Goal: Transaction & Acquisition: Obtain resource

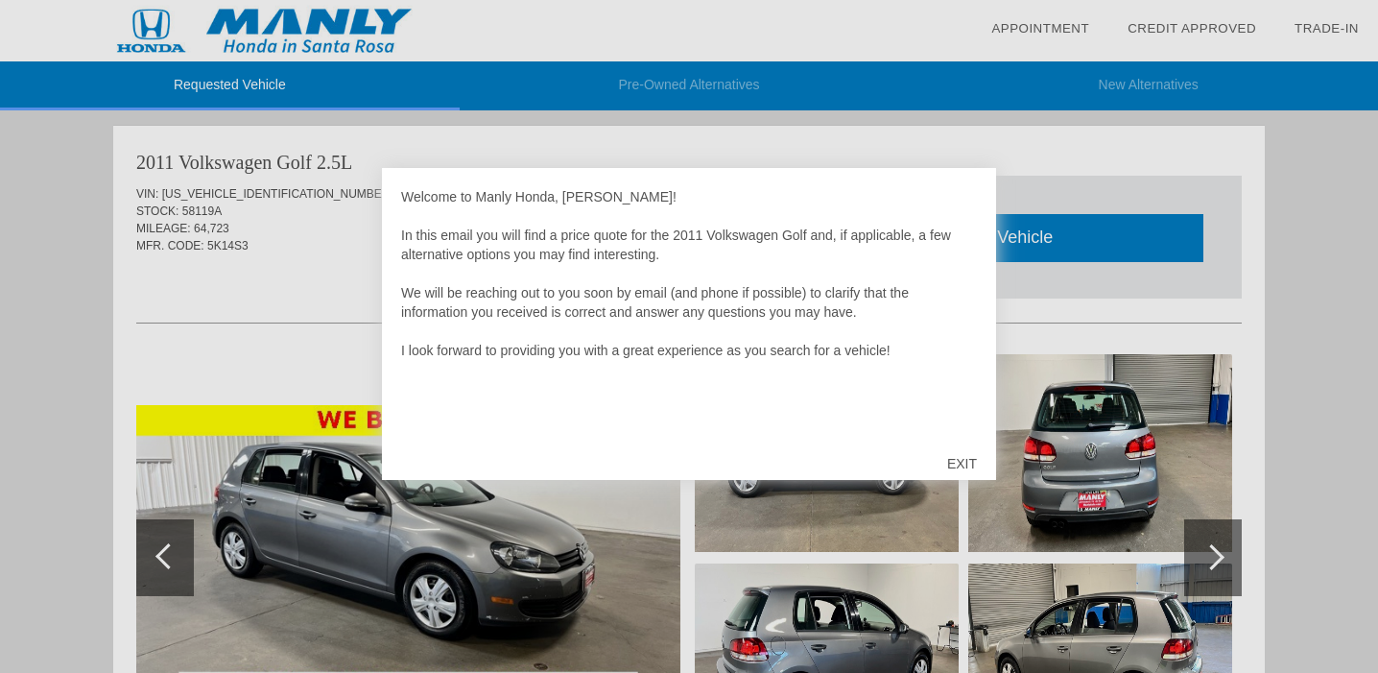
click at [960, 460] on div "EXIT" at bounding box center [962, 464] width 68 height 58
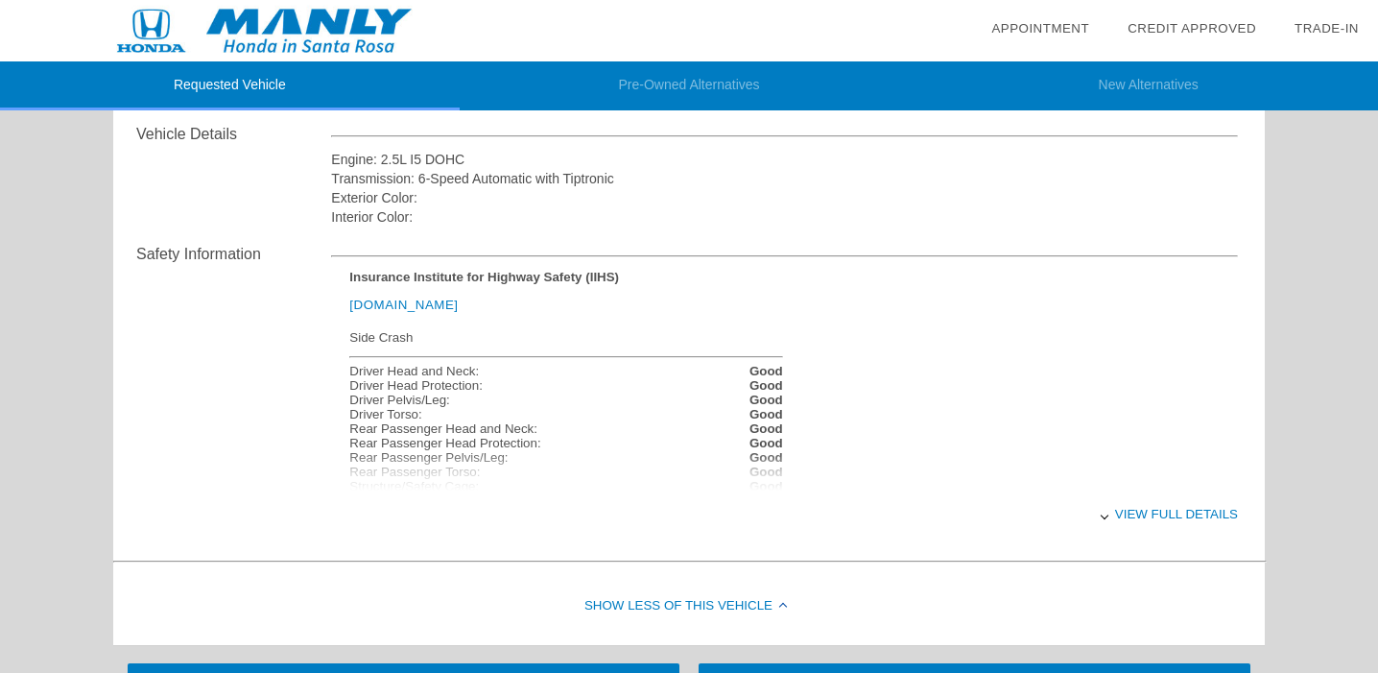
scroll to position [749, 0]
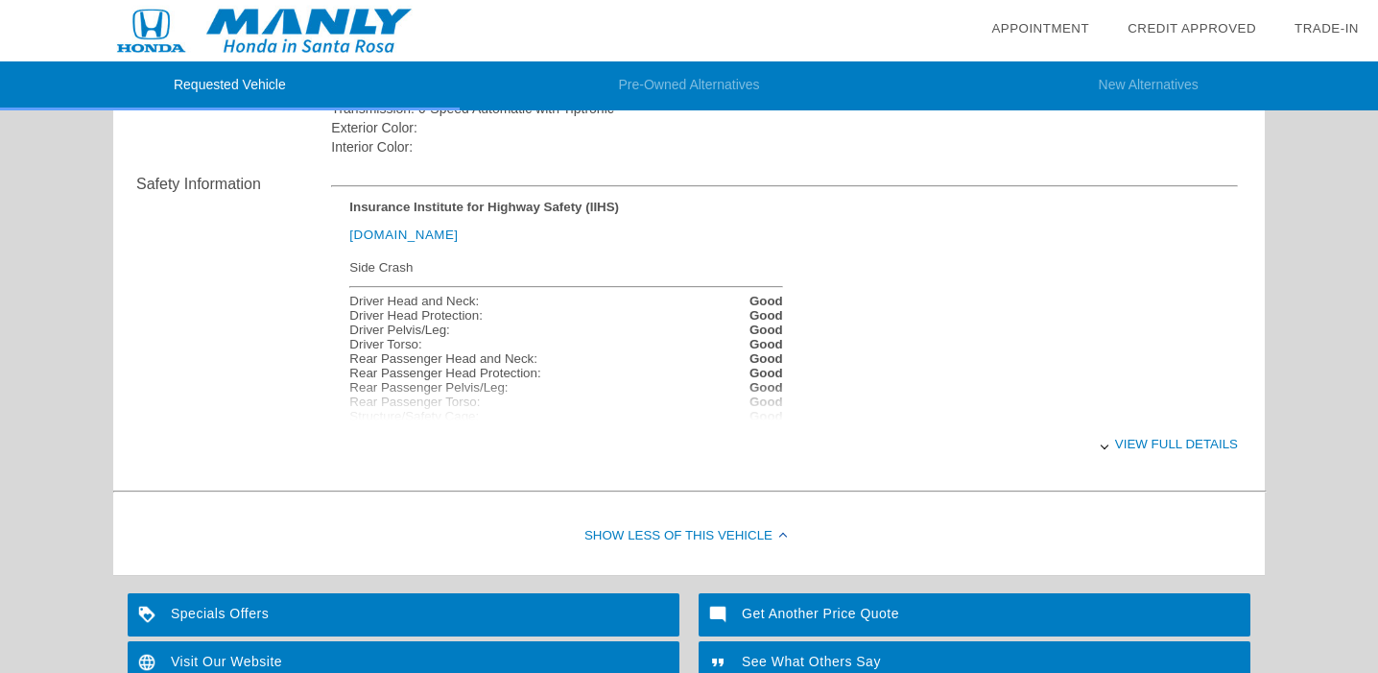
click at [1136, 442] on div "View full details" at bounding box center [784, 443] width 907 height 47
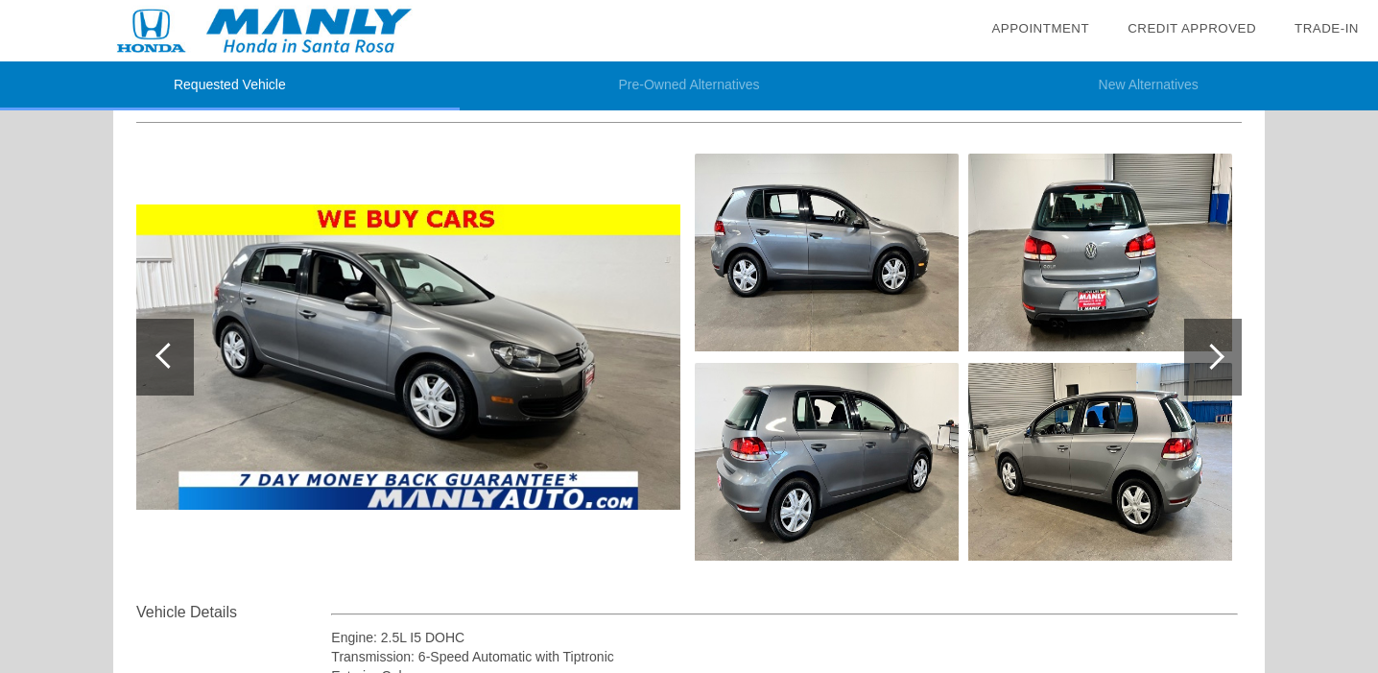
scroll to position [195, 0]
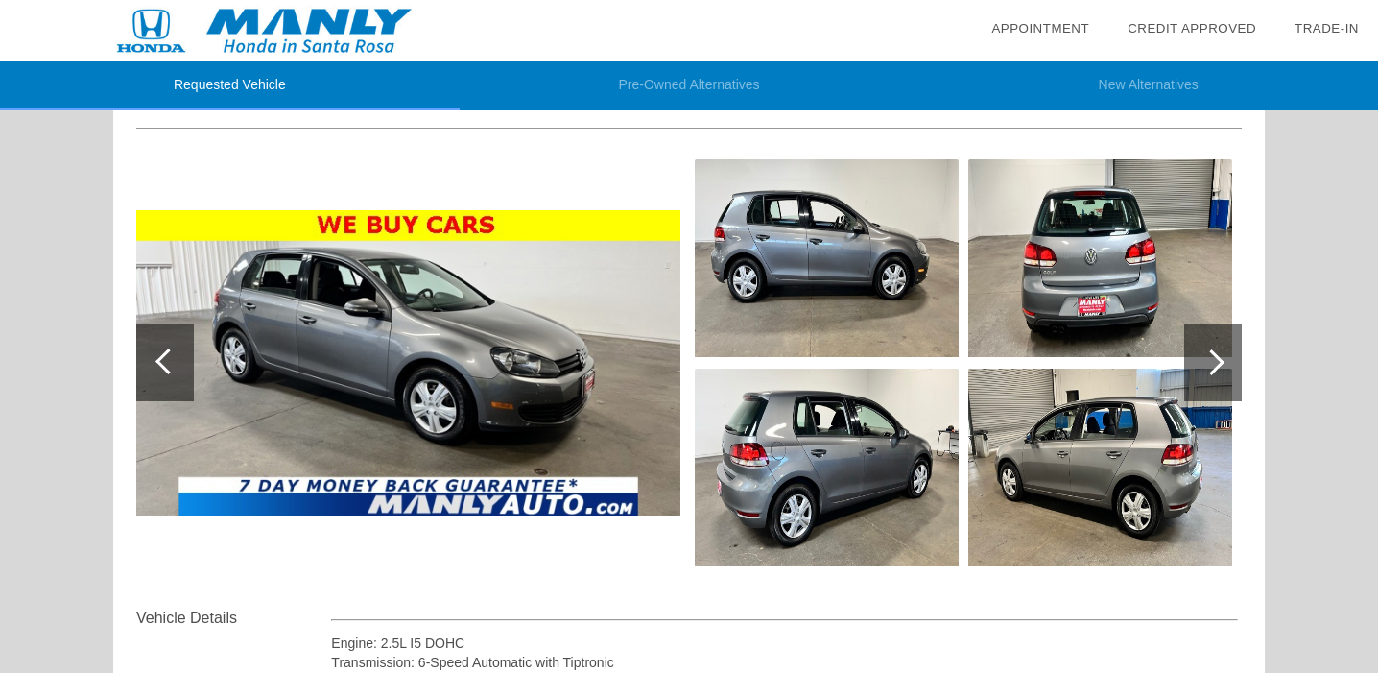
click at [1206, 349] on div at bounding box center [1214, 362] width 58 height 77
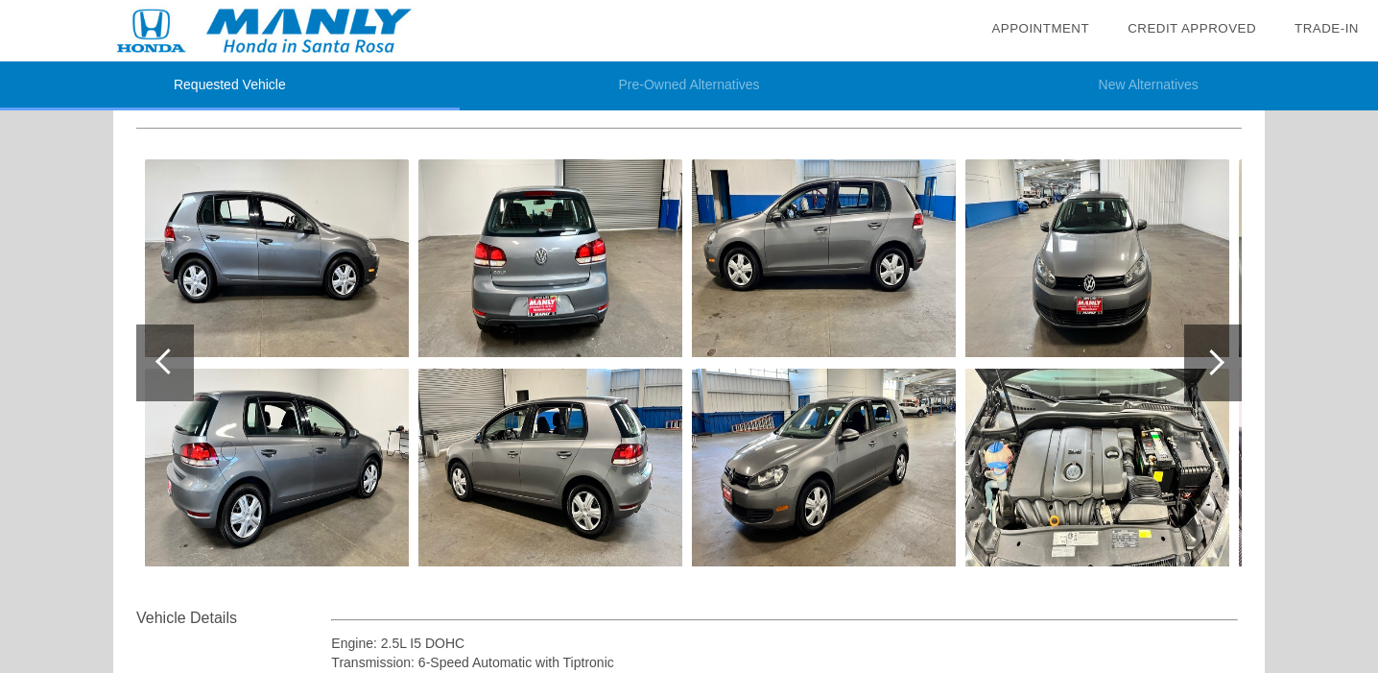
click at [1093, 447] on img at bounding box center [1098, 468] width 264 height 198
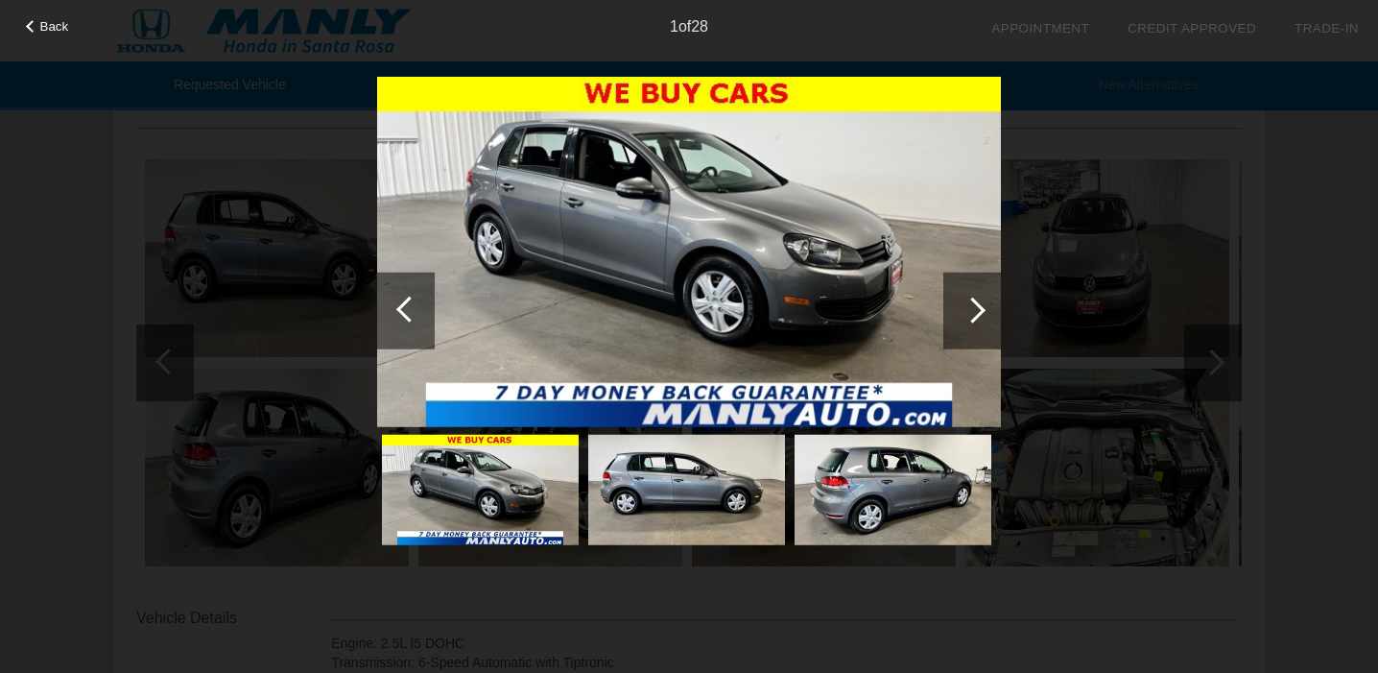
click at [989, 314] on div at bounding box center [973, 310] width 58 height 77
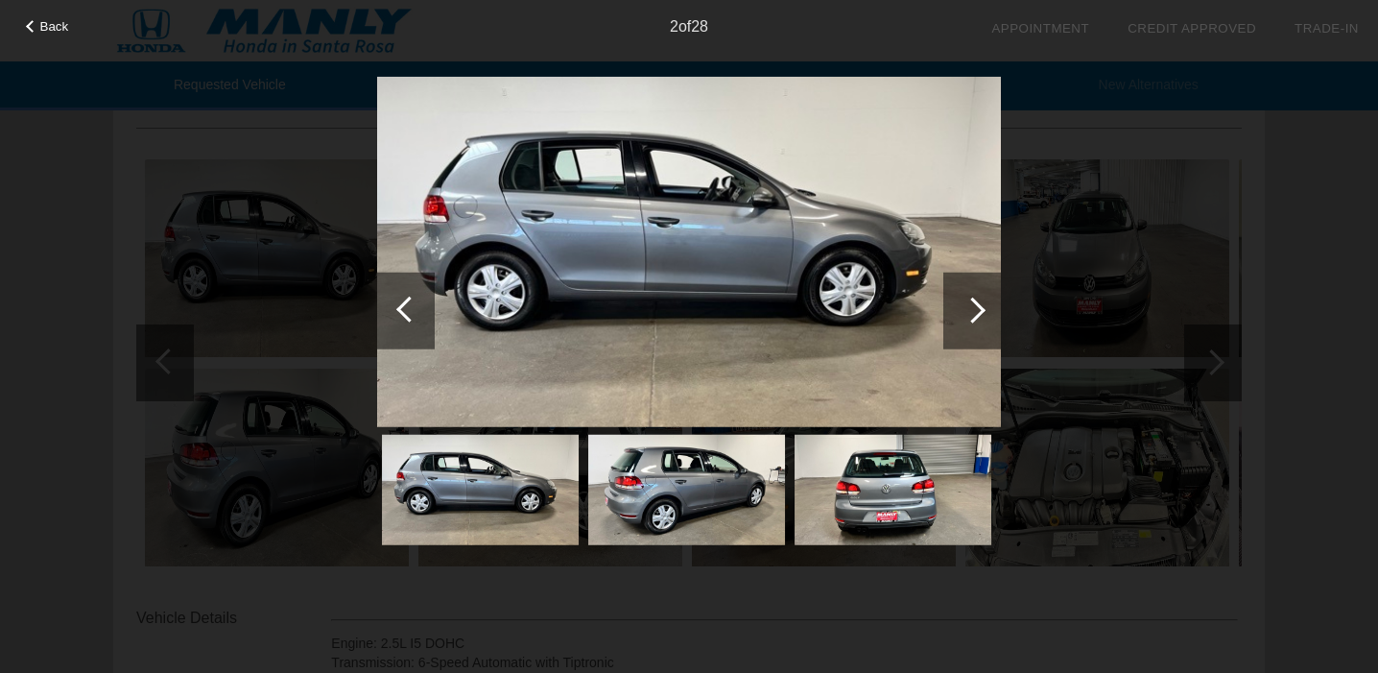
click at [989, 314] on div at bounding box center [973, 310] width 58 height 77
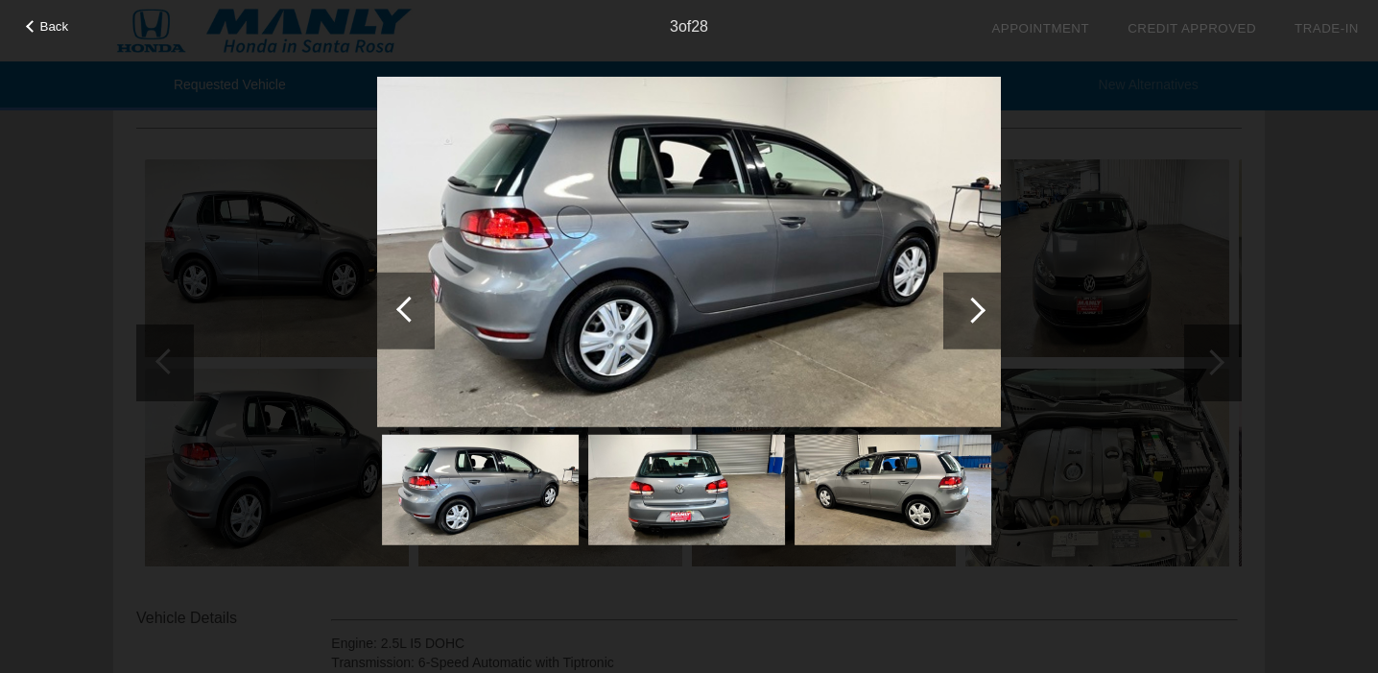
click at [989, 314] on div at bounding box center [973, 310] width 58 height 77
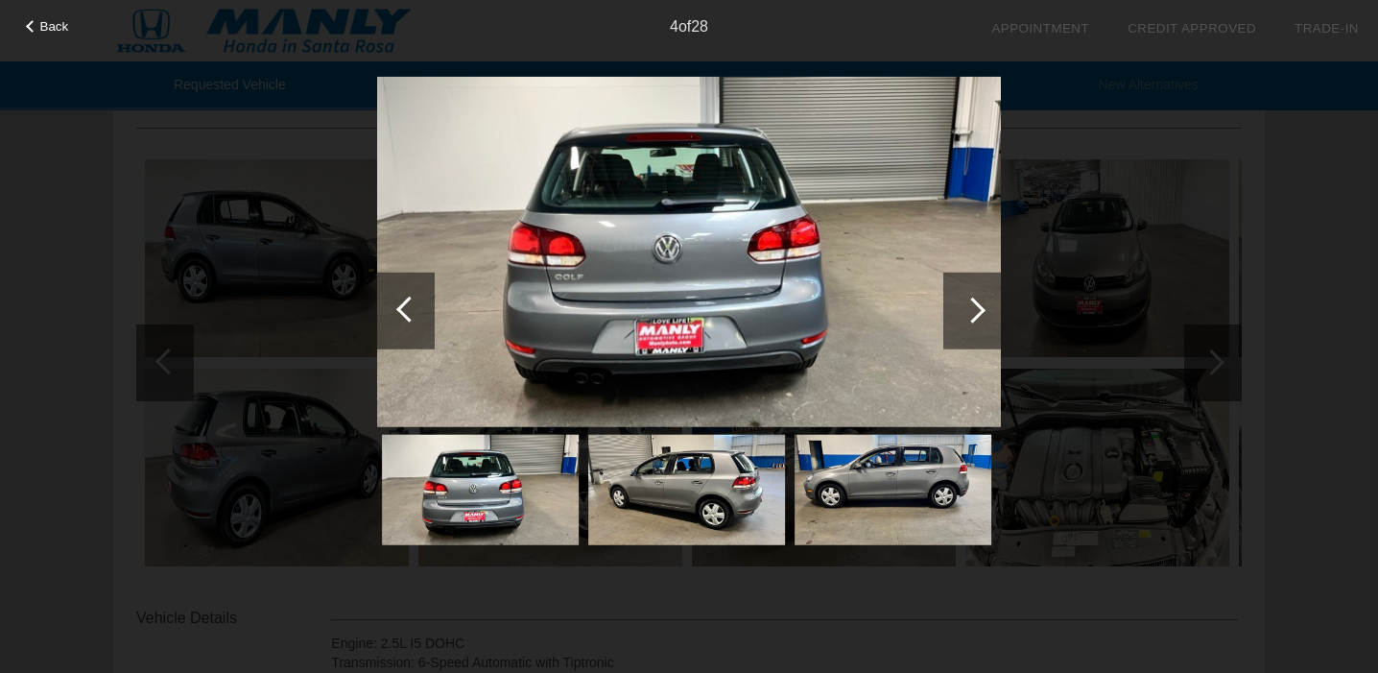
click at [989, 314] on div at bounding box center [973, 310] width 58 height 77
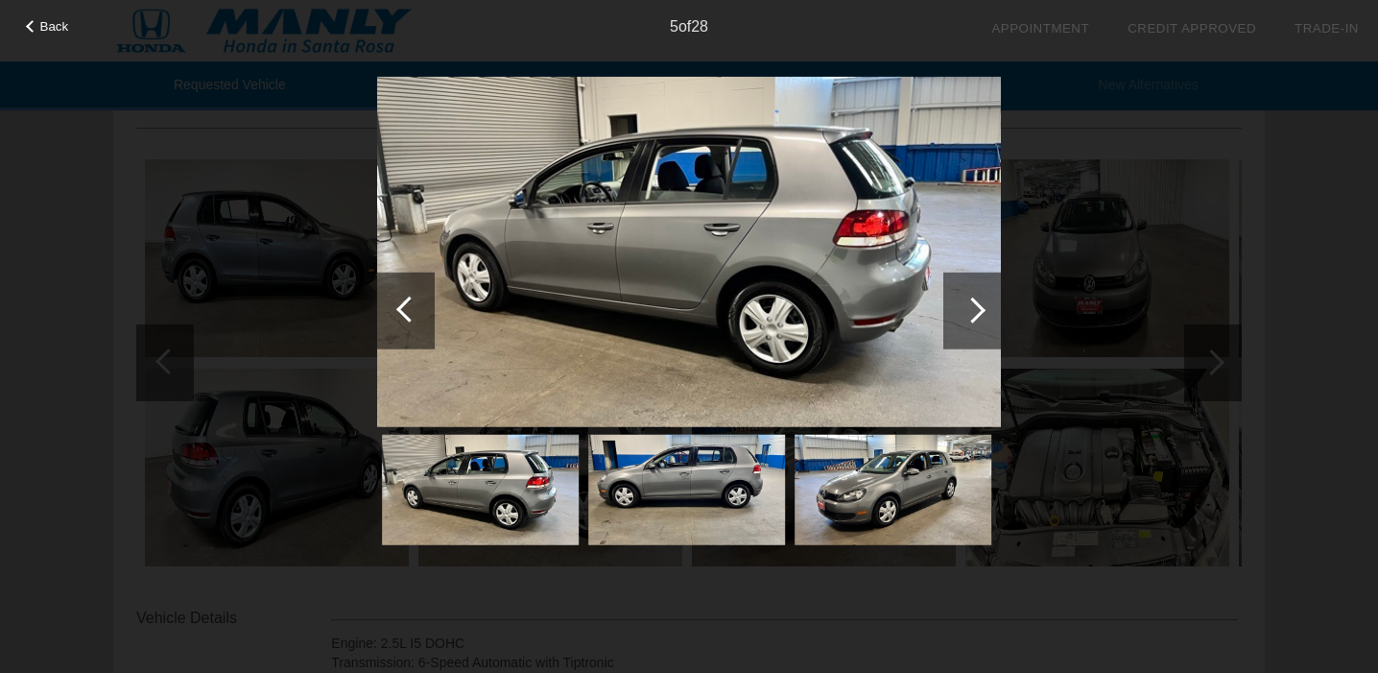
click at [989, 314] on div at bounding box center [973, 310] width 58 height 77
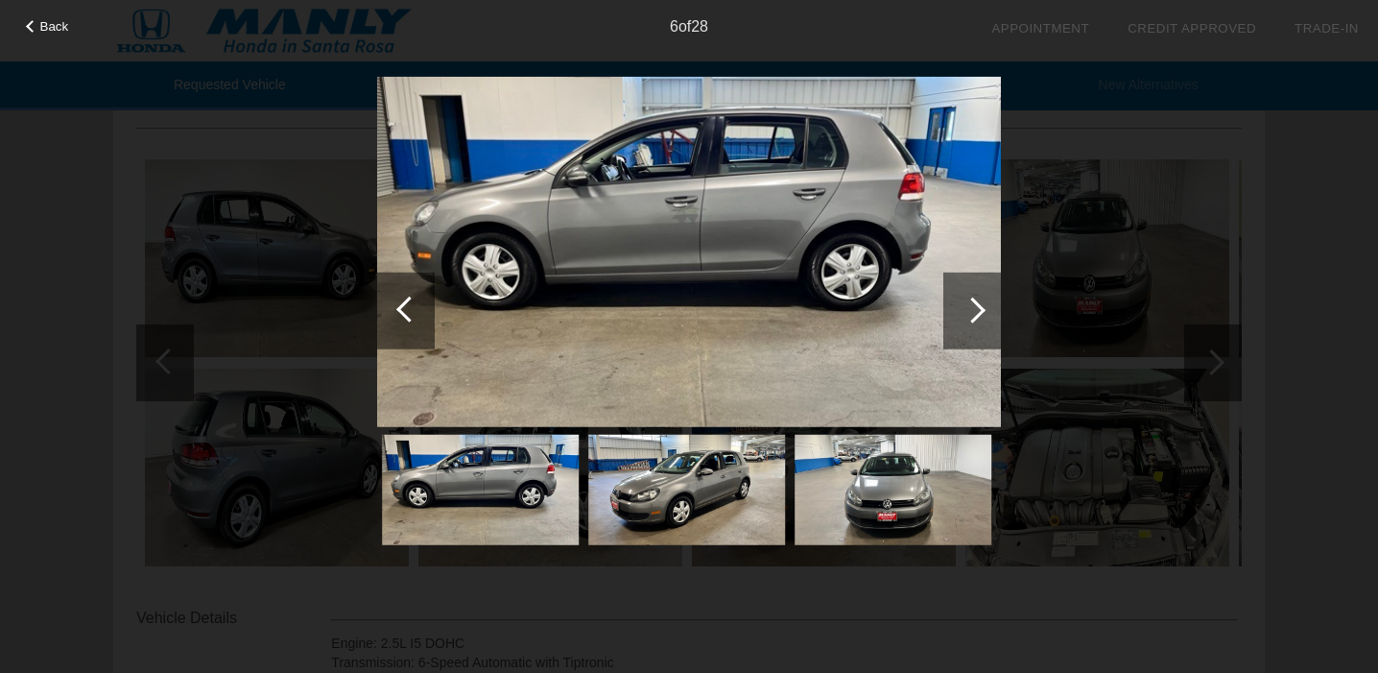
click at [989, 314] on div at bounding box center [973, 310] width 58 height 77
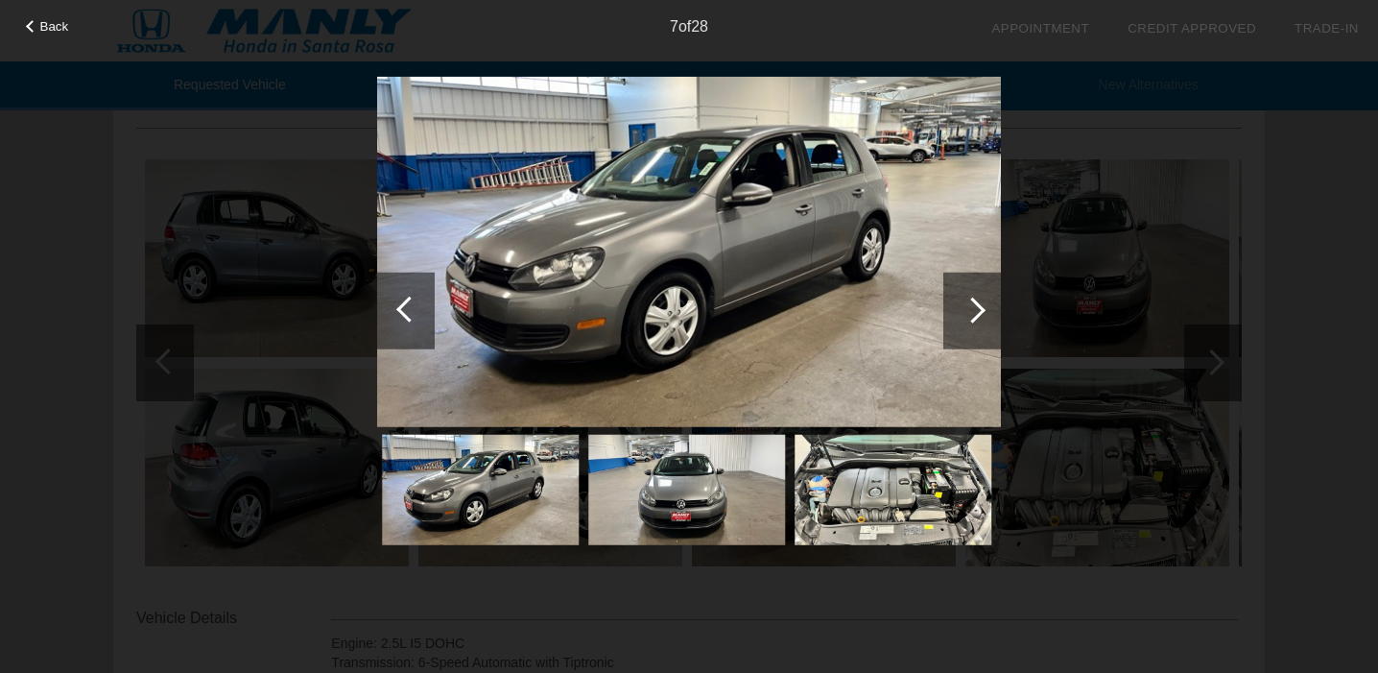
click at [867, 486] on img at bounding box center [893, 490] width 197 height 110
click at [975, 299] on div at bounding box center [973, 310] width 58 height 77
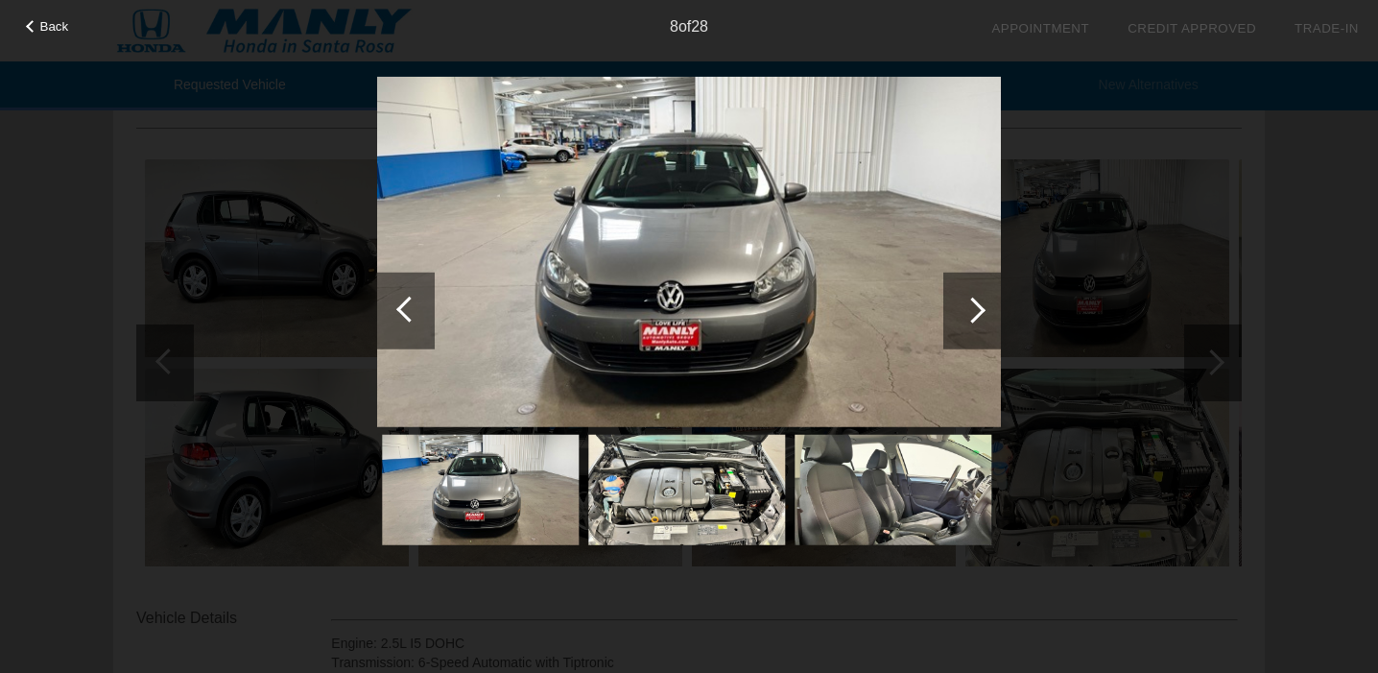
click at [975, 299] on div at bounding box center [973, 310] width 58 height 77
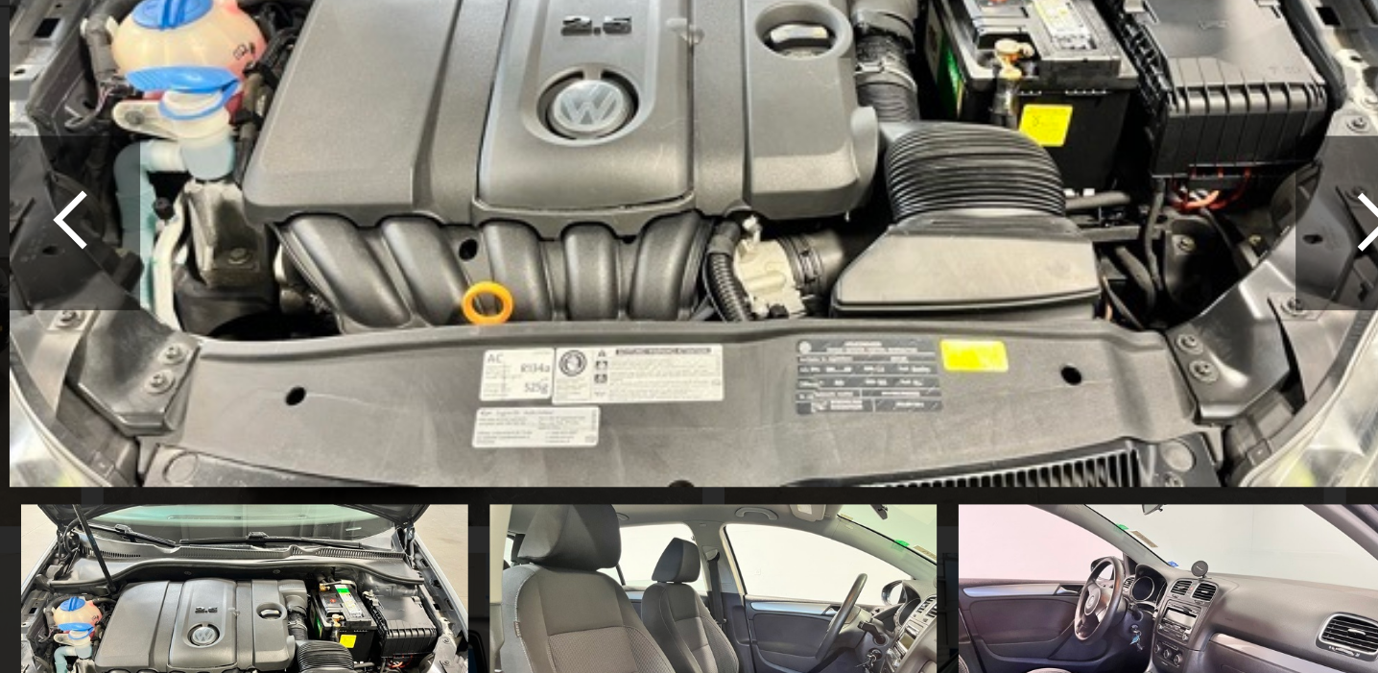
scroll to position [153, 0]
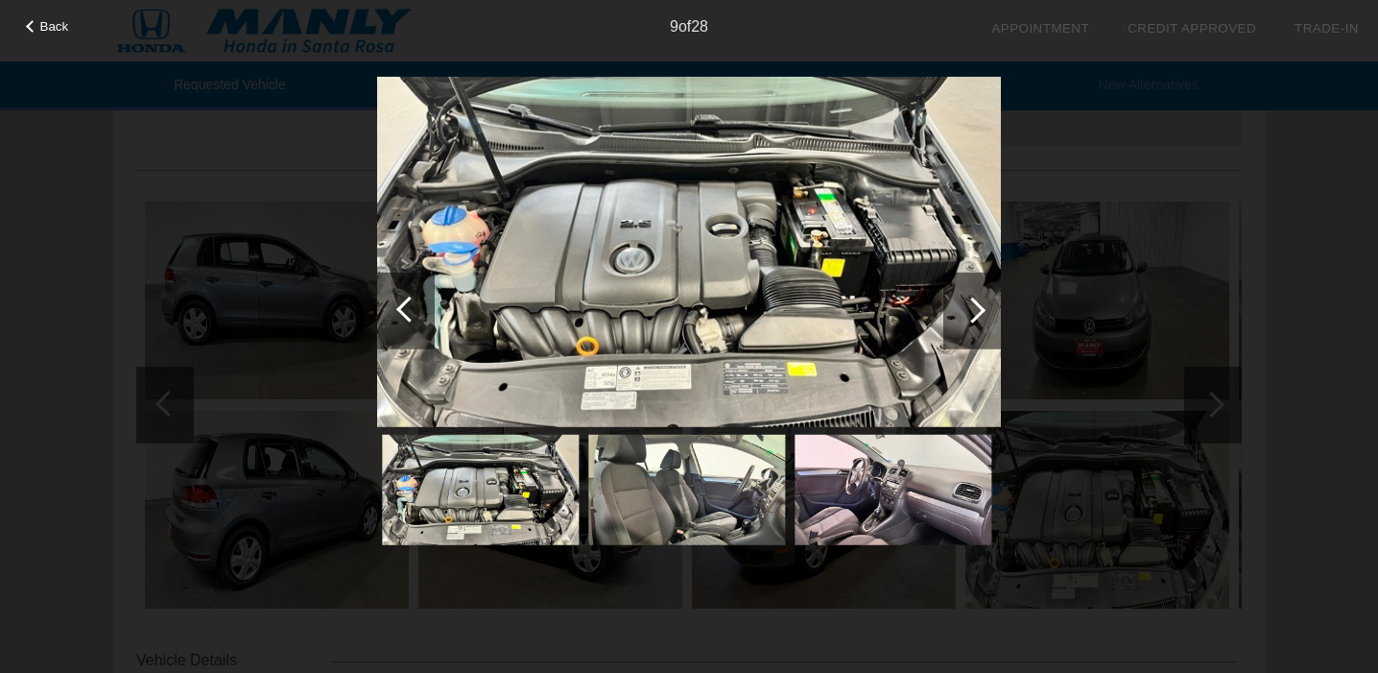
click at [970, 300] on div at bounding box center [973, 310] width 26 height 26
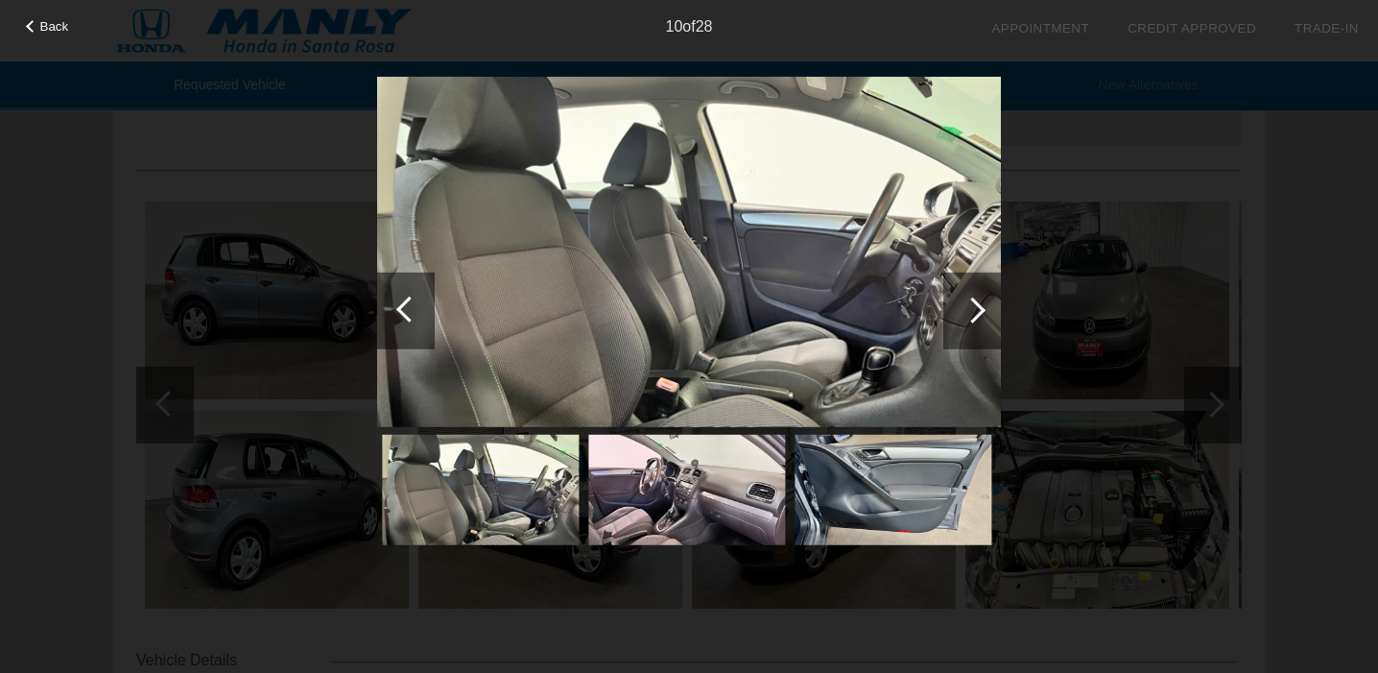
click at [970, 300] on div at bounding box center [973, 310] width 26 height 26
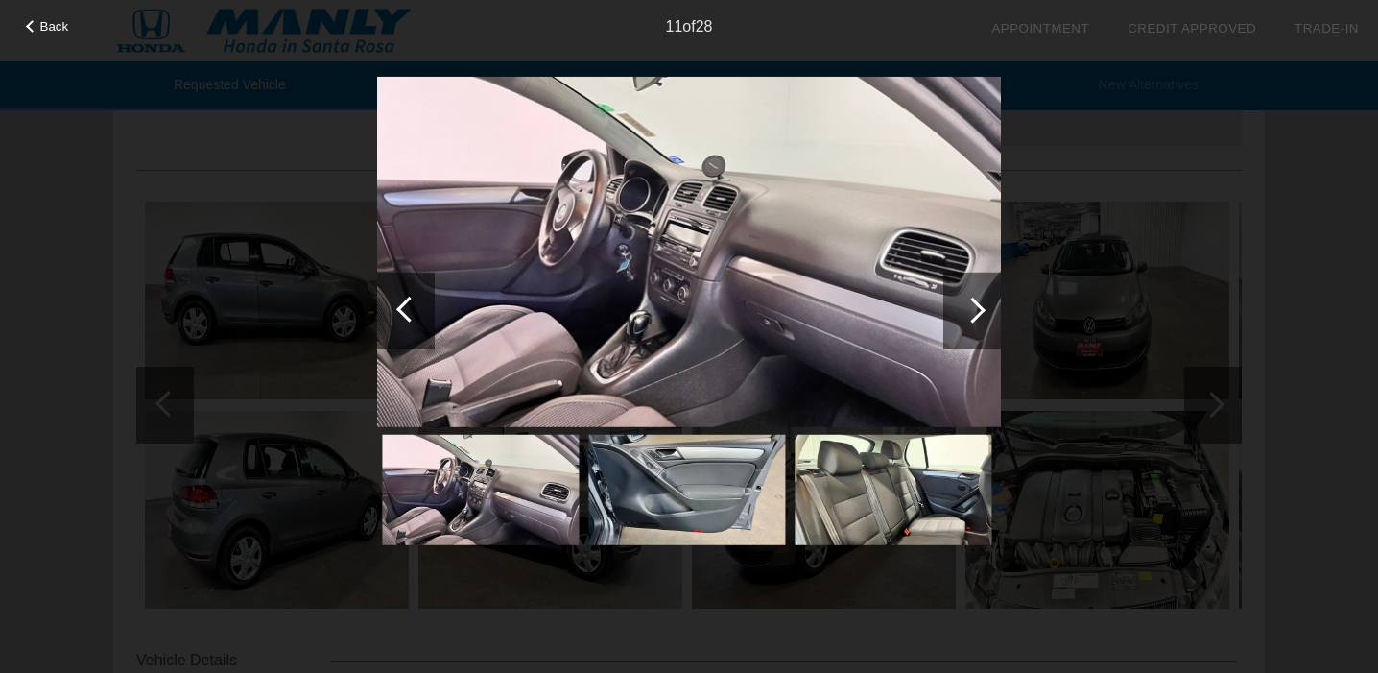
click at [970, 300] on div at bounding box center [973, 310] width 26 height 26
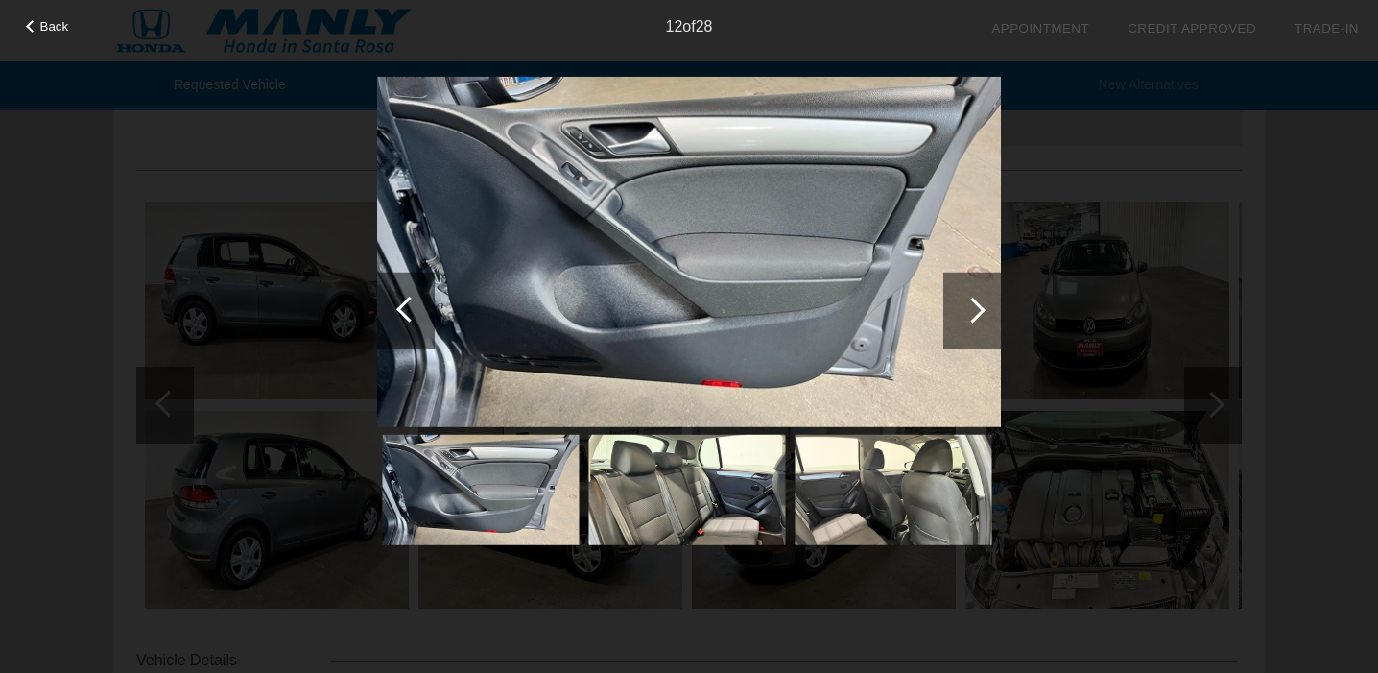
click at [970, 300] on div at bounding box center [973, 310] width 26 height 26
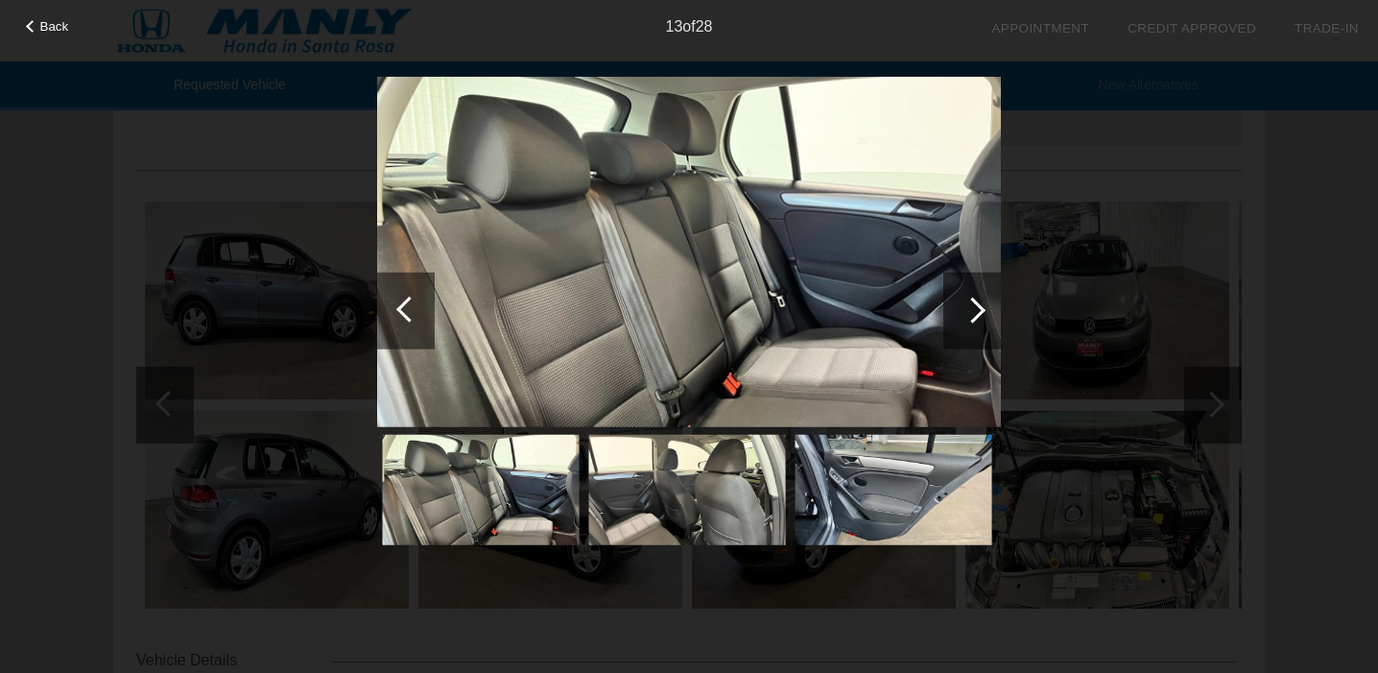
click at [970, 300] on div at bounding box center [973, 310] width 26 height 26
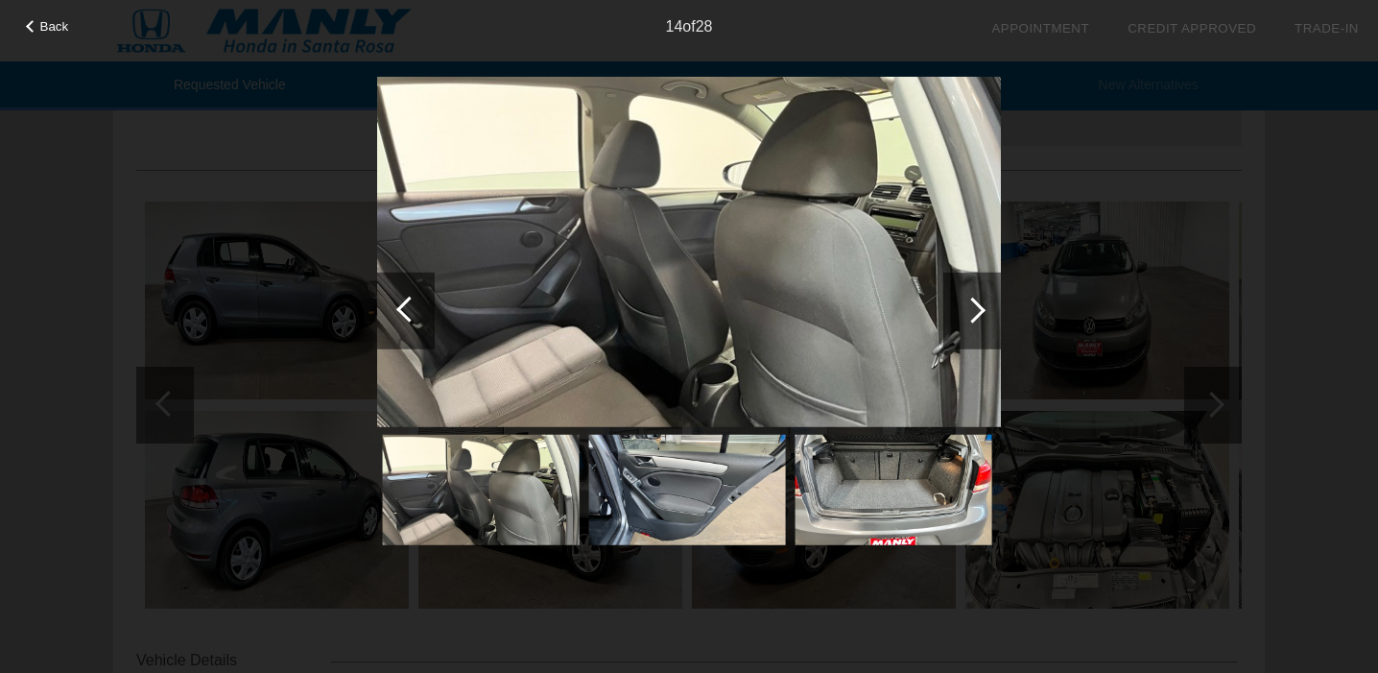
click at [970, 300] on div at bounding box center [973, 310] width 26 height 26
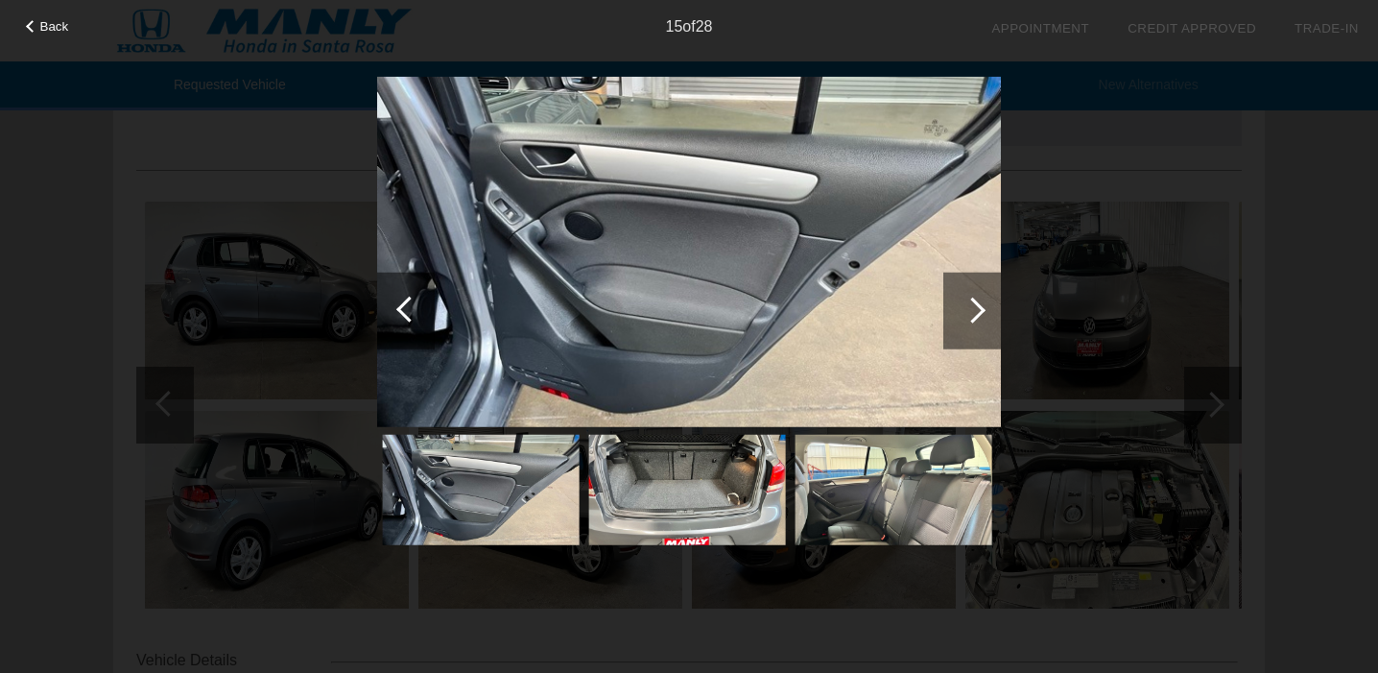
click at [970, 300] on div at bounding box center [973, 310] width 26 height 26
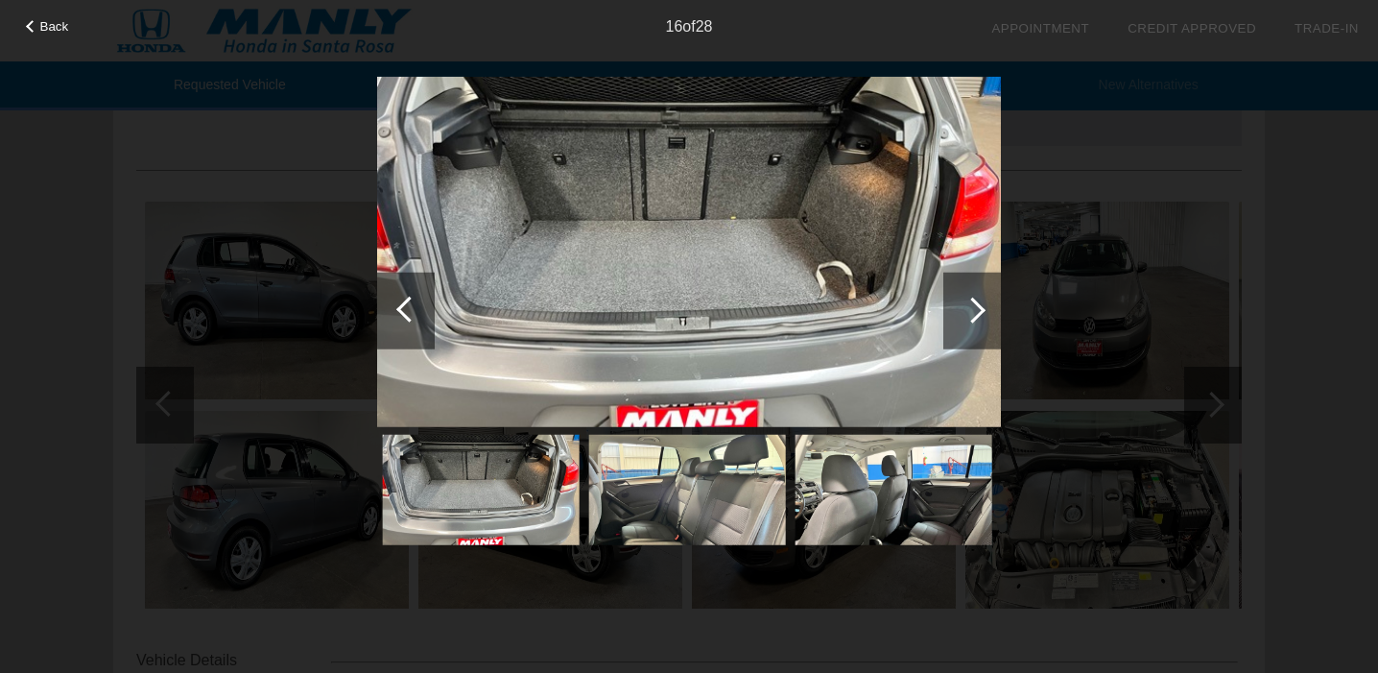
click at [970, 300] on div at bounding box center [973, 310] width 26 height 26
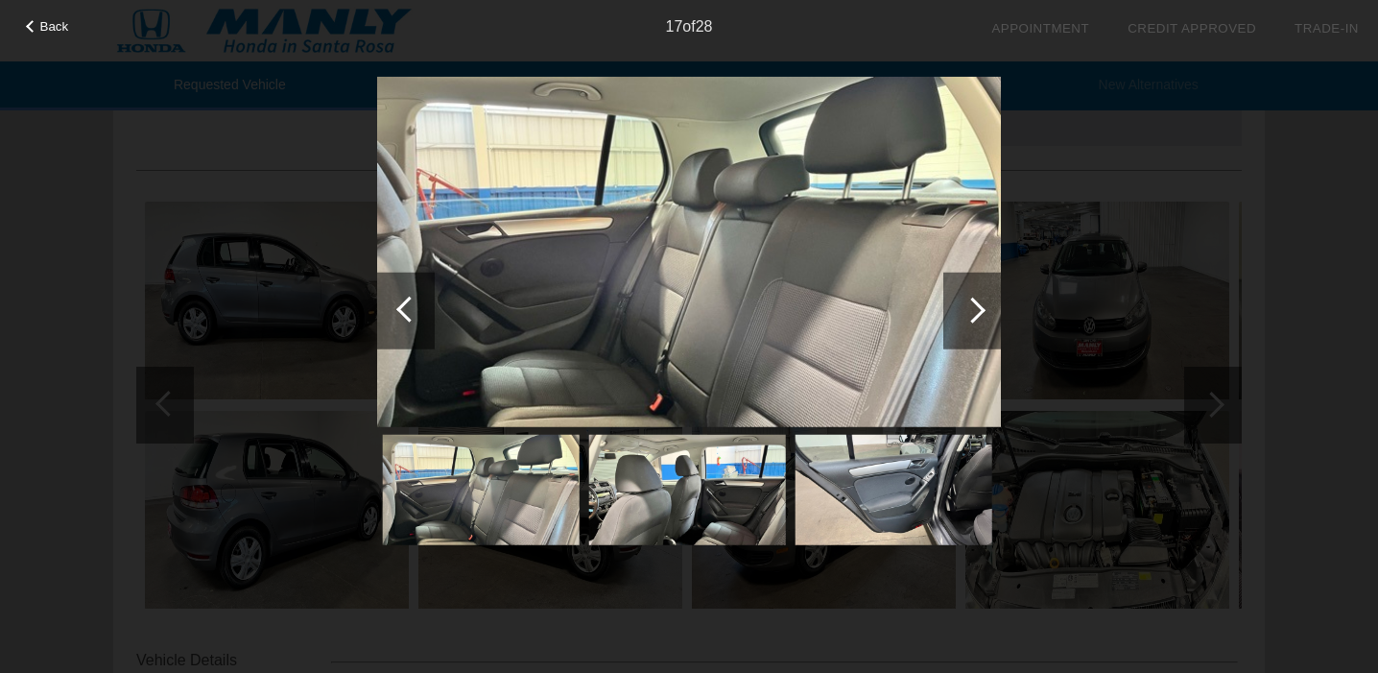
click at [970, 300] on div at bounding box center [973, 310] width 26 height 26
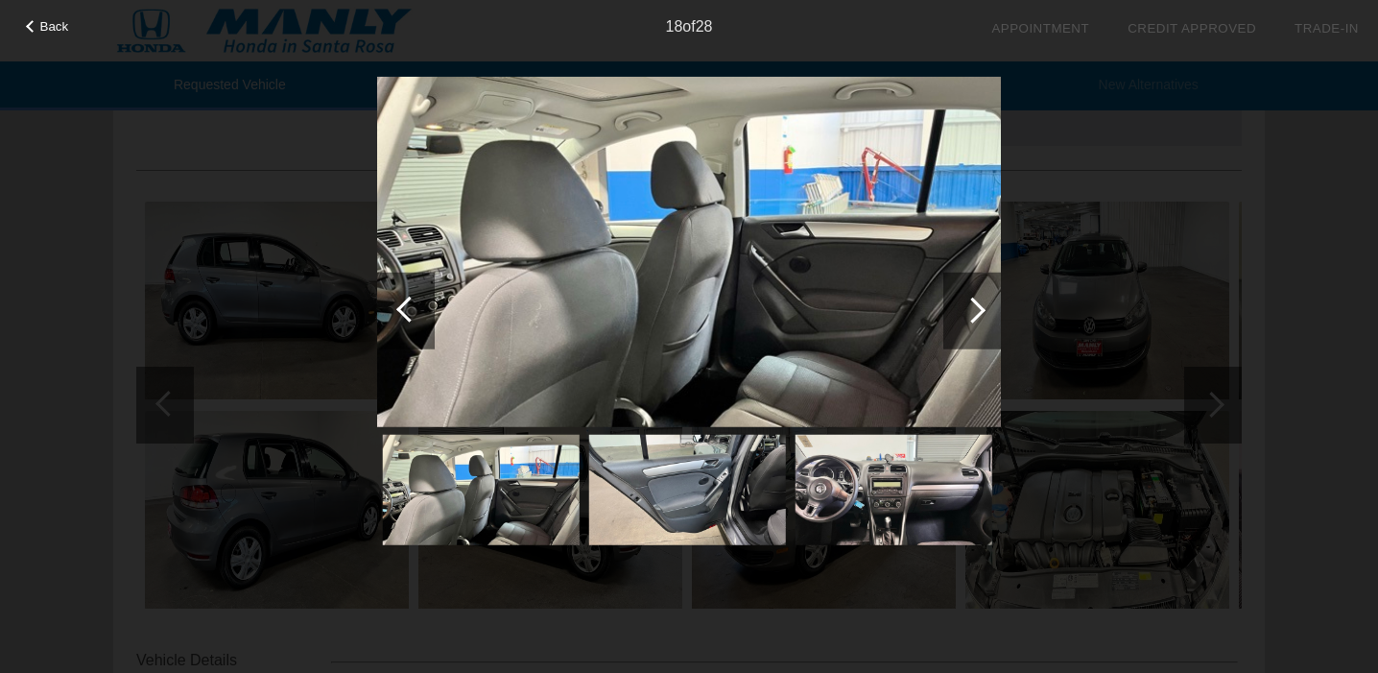
click at [970, 301] on div at bounding box center [973, 310] width 26 height 26
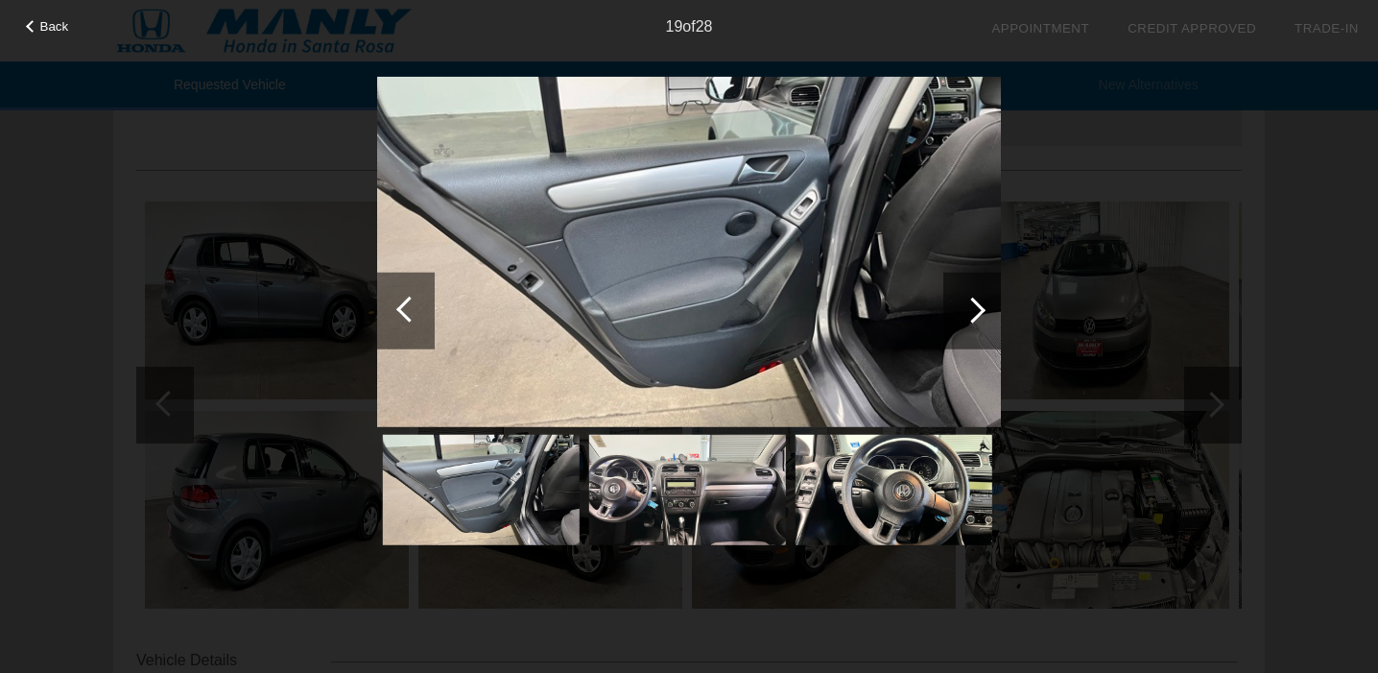
click at [970, 301] on div at bounding box center [973, 310] width 26 height 26
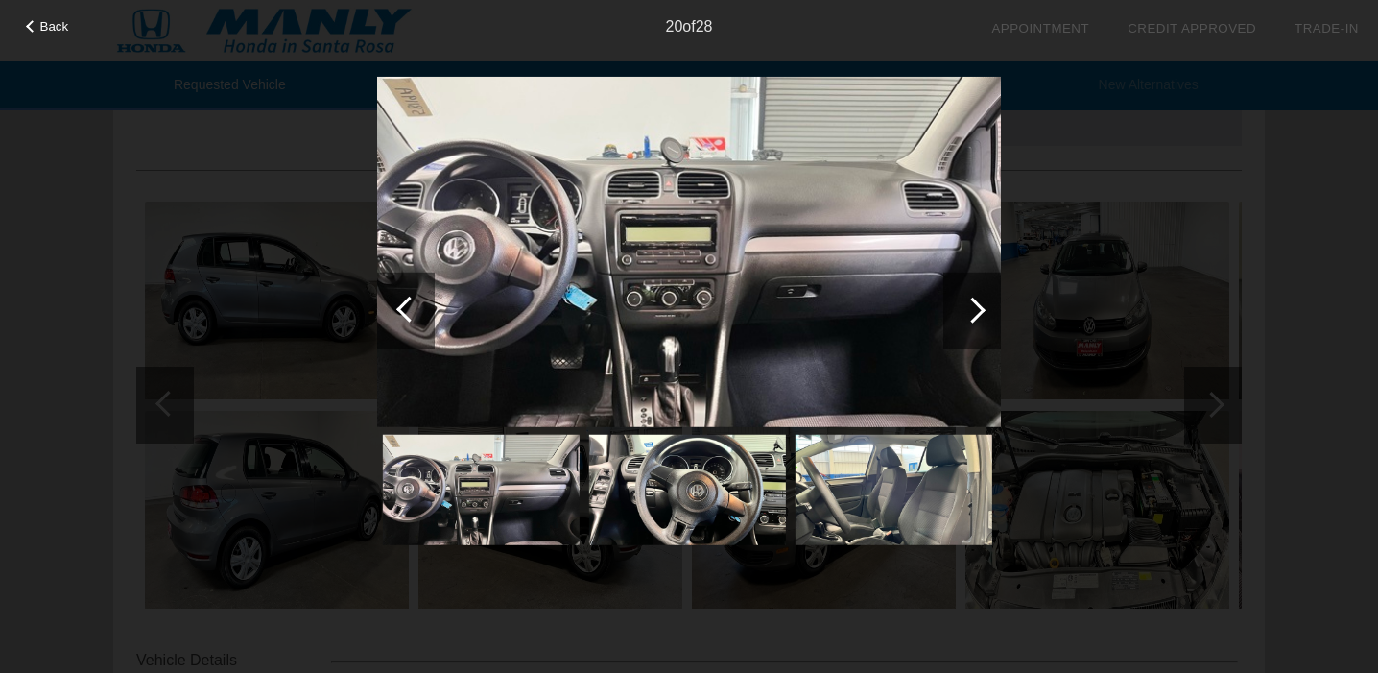
click at [970, 301] on div at bounding box center [973, 310] width 26 height 26
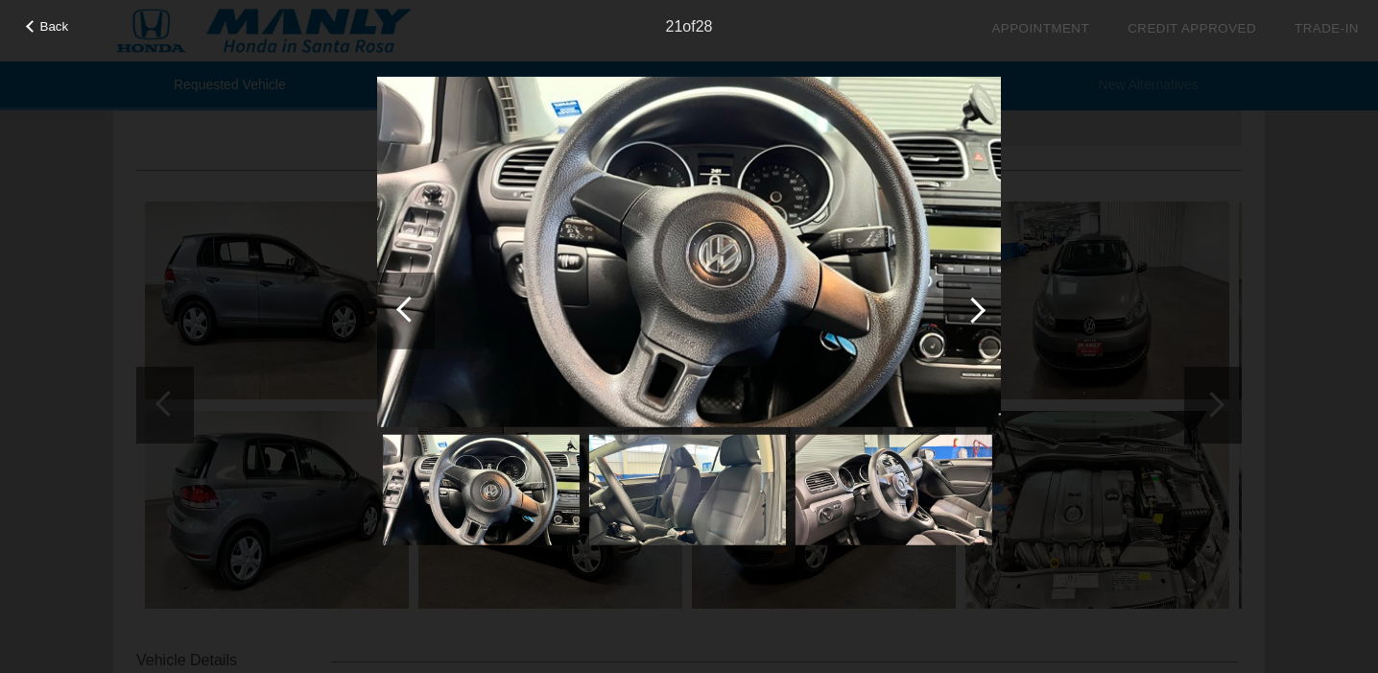
click at [970, 302] on div at bounding box center [973, 310] width 26 height 26
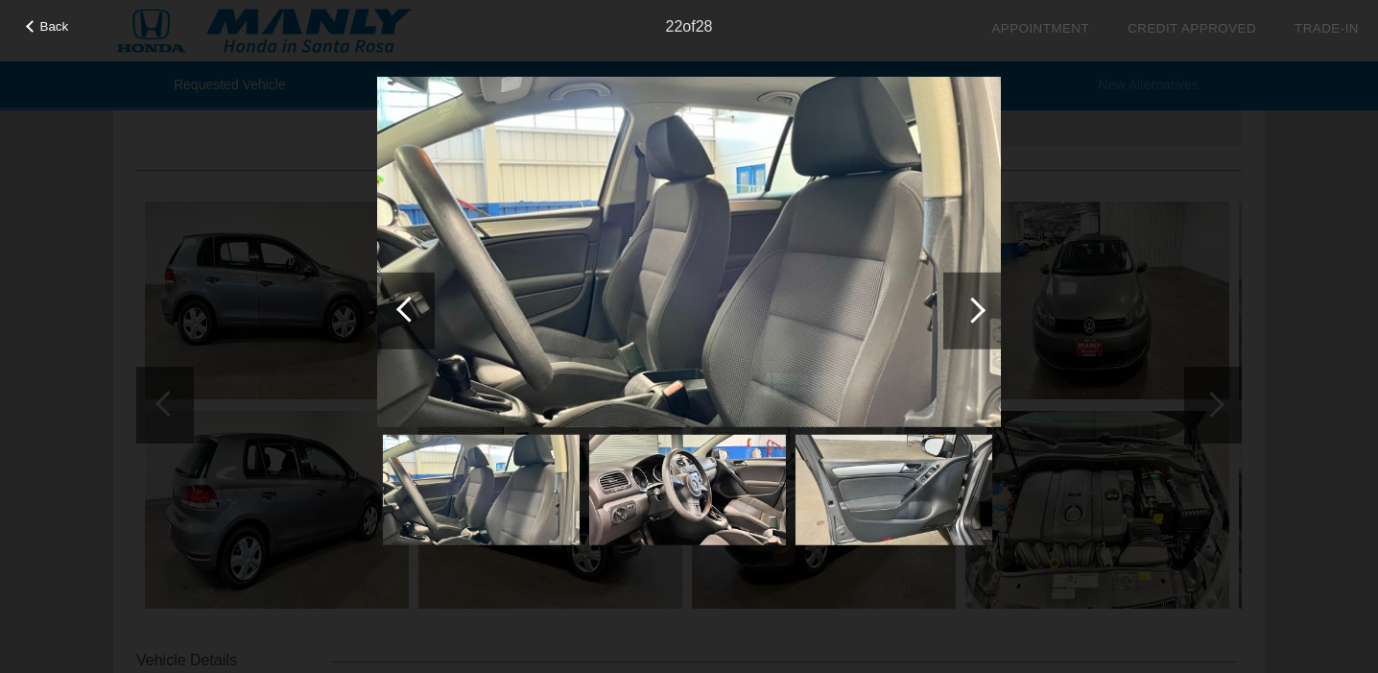
click at [970, 302] on div at bounding box center [973, 310] width 26 height 26
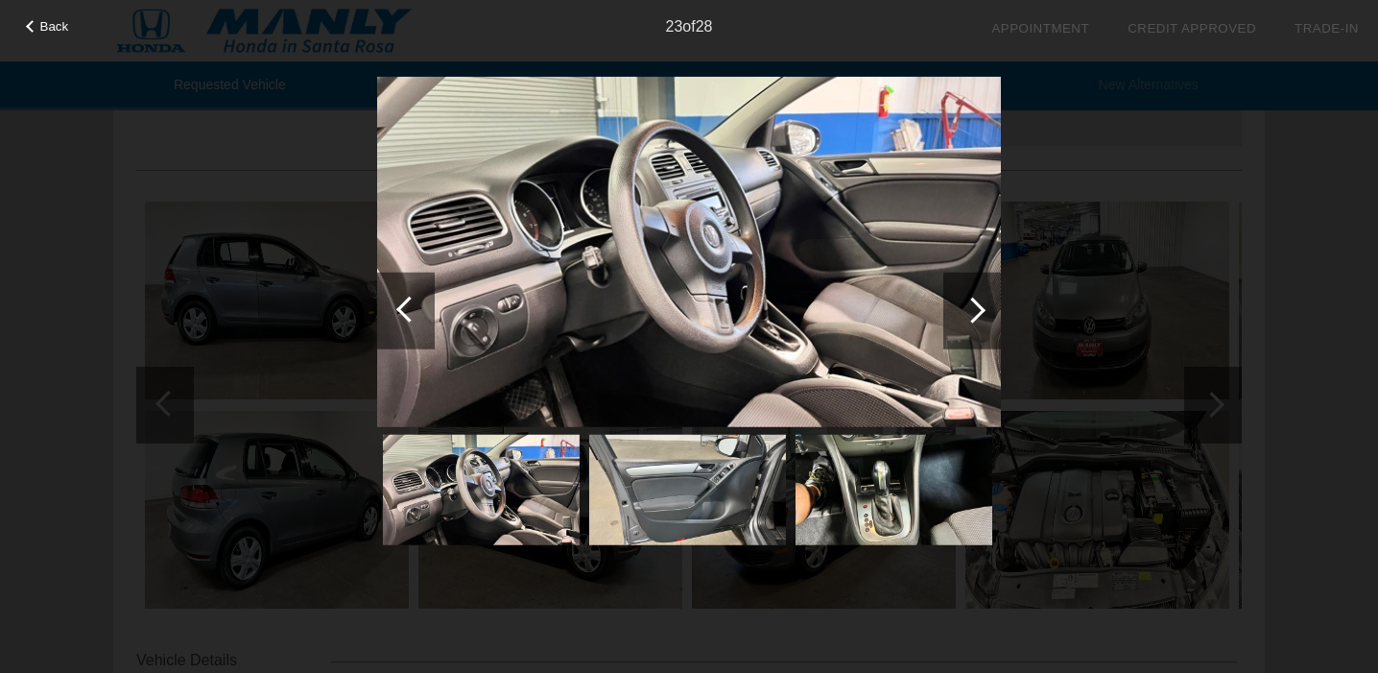
click at [970, 302] on div at bounding box center [973, 310] width 26 height 26
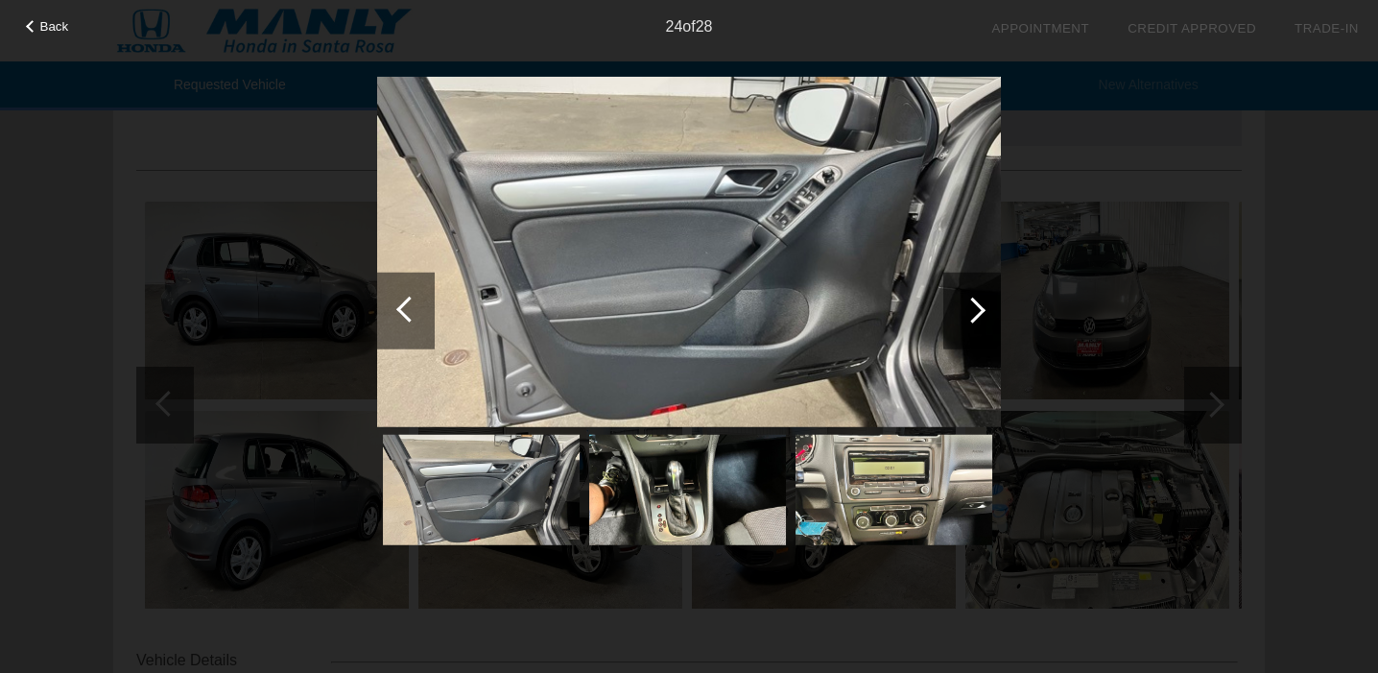
click at [970, 302] on div at bounding box center [973, 310] width 26 height 26
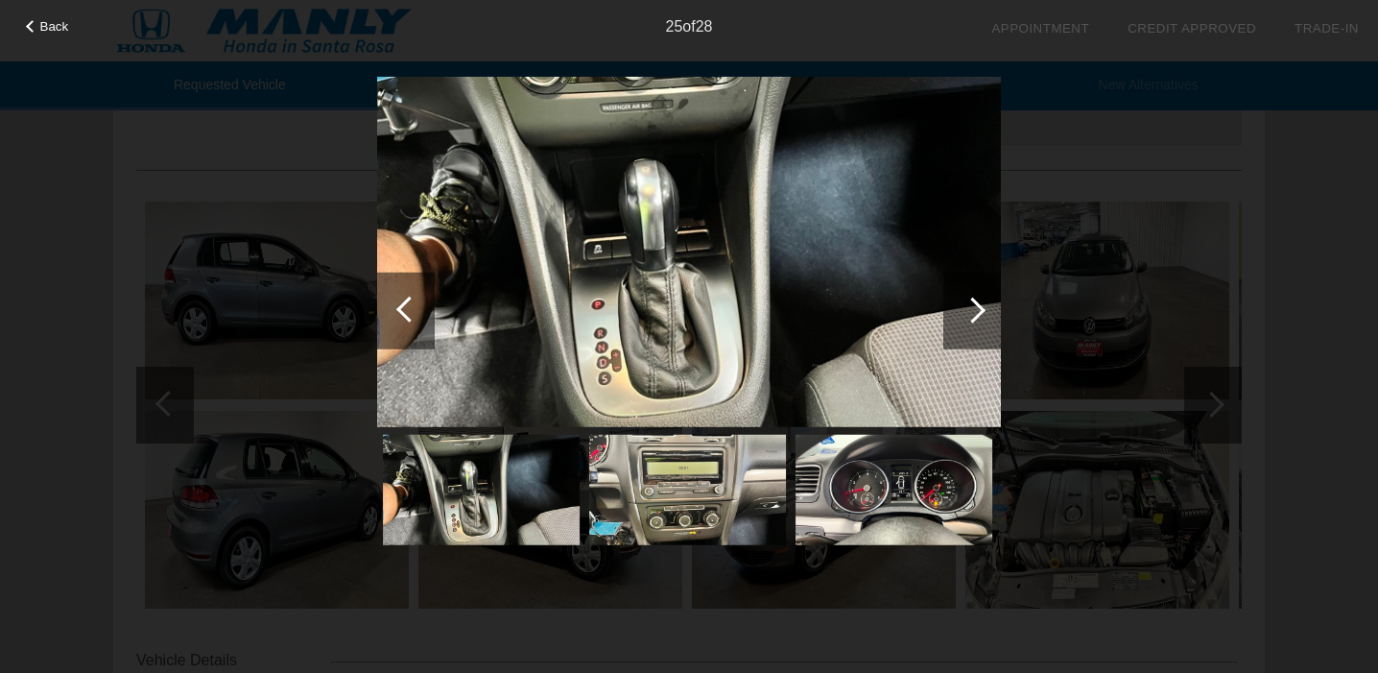
click at [970, 302] on div at bounding box center [973, 310] width 26 height 26
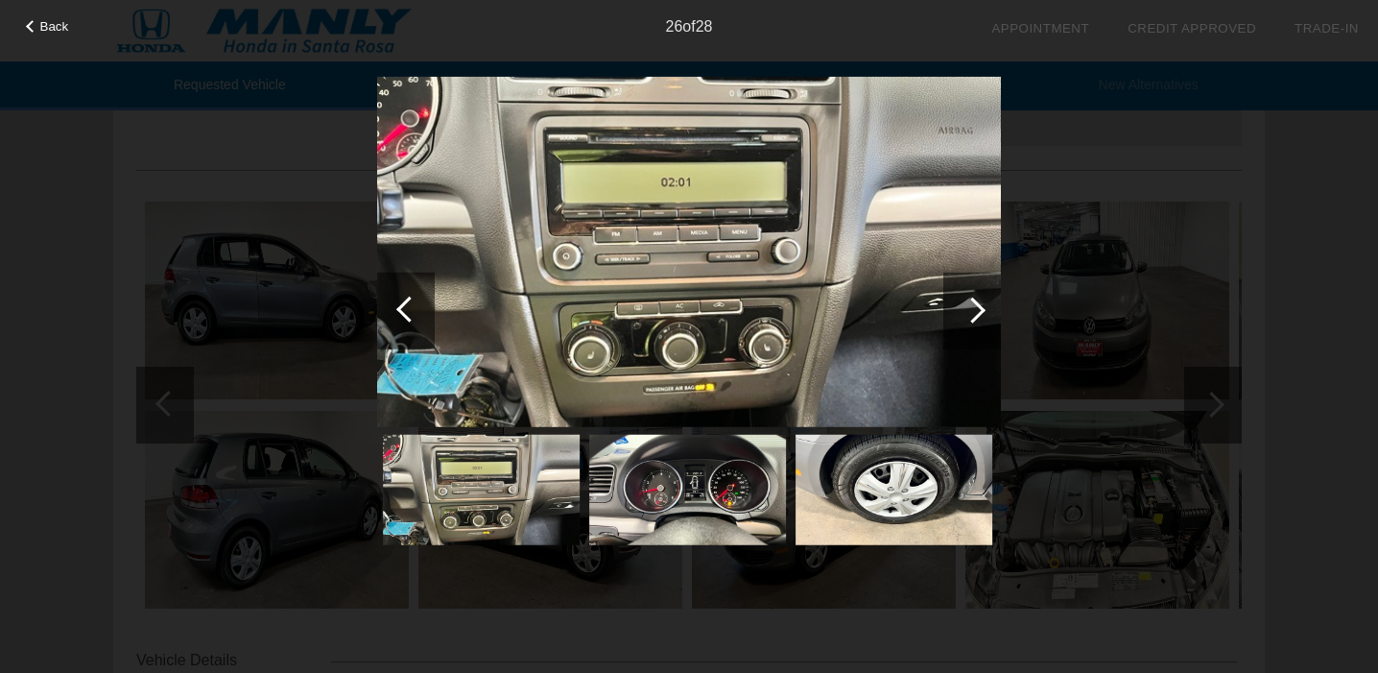
click at [970, 302] on div at bounding box center [973, 310] width 26 height 26
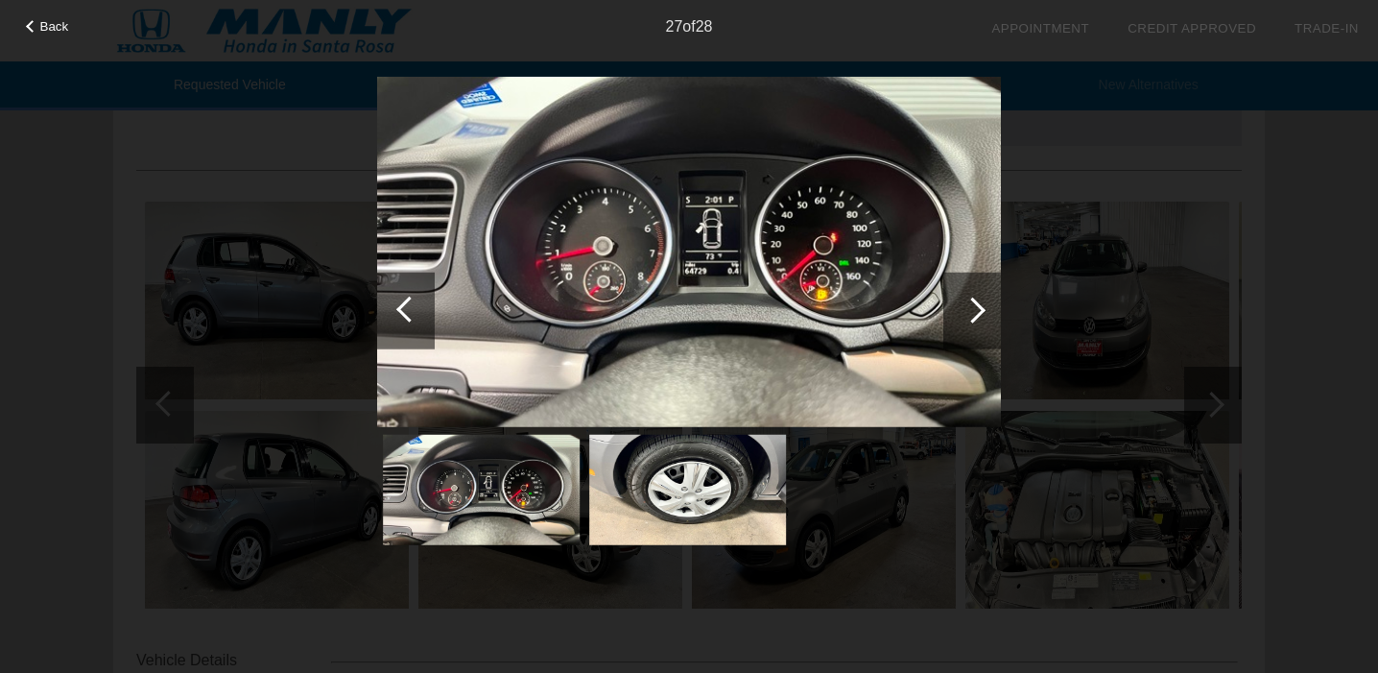
click at [970, 302] on div at bounding box center [973, 310] width 26 height 26
